Goal: Find specific page/section: Find specific page/section

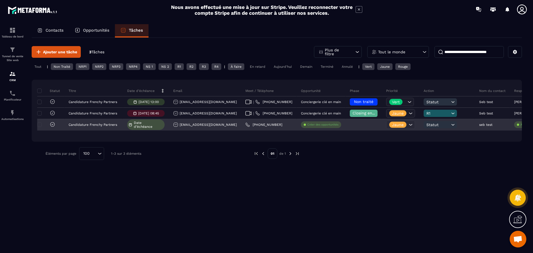
click at [307, 125] on p "Créer des opportunités" at bounding box center [322, 125] width 31 height 4
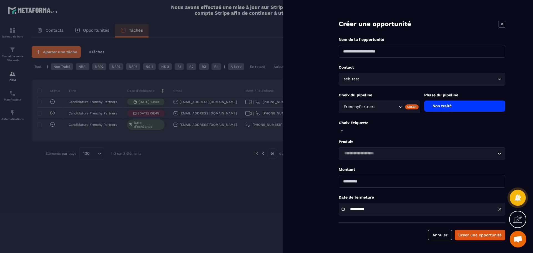
click at [254, 41] on div at bounding box center [266, 126] width 533 height 253
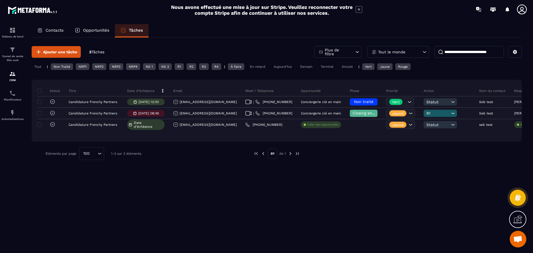
click at [84, 29] on p "Opportunités" at bounding box center [96, 30] width 26 height 5
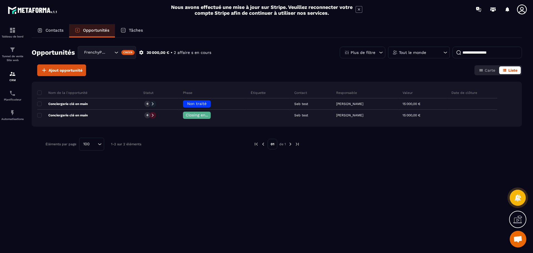
click at [132, 27] on div "Tâches" at bounding box center [132, 30] width 34 height 13
